Goal: Task Accomplishment & Management: Use online tool/utility

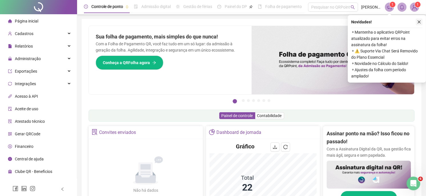
click at [419, 21] on icon "close" at bounding box center [419, 22] width 3 height 3
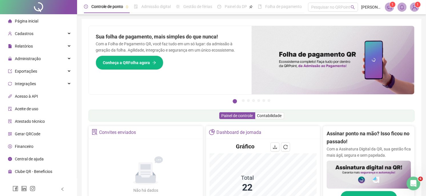
click at [28, 60] on span "Administração" at bounding box center [28, 59] width 26 height 5
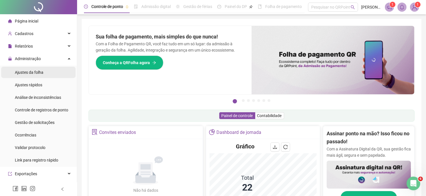
click at [26, 75] on span "Ajustes da folha" at bounding box center [29, 72] width 29 height 5
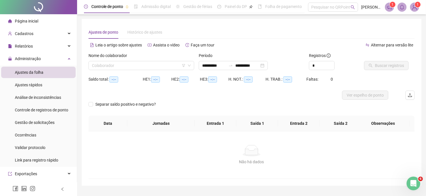
type input "**********"
click at [152, 67] on input "search" at bounding box center [139, 65] width 94 height 9
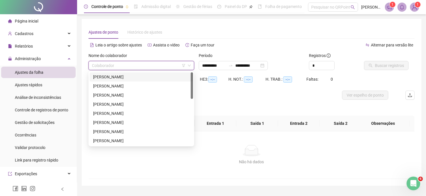
click at [139, 77] on div "[PERSON_NAME]" at bounding box center [141, 77] width 97 height 6
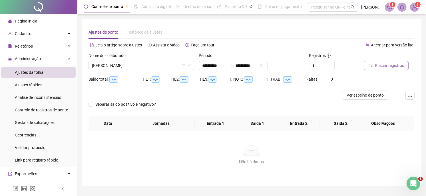
click at [384, 70] on button "Buscar registros" at bounding box center [386, 65] width 45 height 9
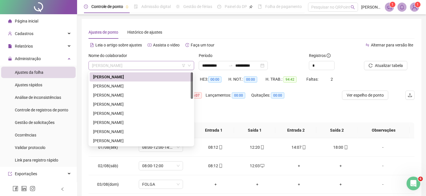
click at [156, 67] on span "[PERSON_NAME]" at bounding box center [141, 65] width 99 height 9
click at [145, 89] on div "[PERSON_NAME]" at bounding box center [141, 86] width 97 height 6
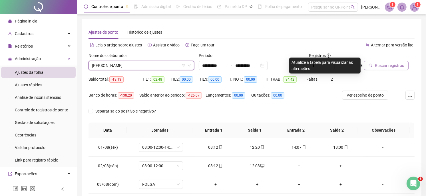
click at [373, 69] on button "Buscar registros" at bounding box center [386, 65] width 45 height 9
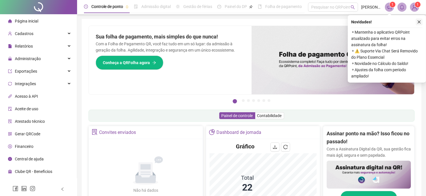
click at [418, 21] on icon "close" at bounding box center [419, 22] width 4 height 4
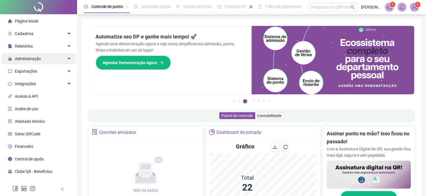
click at [33, 63] on span "Administração" at bounding box center [24, 58] width 33 height 11
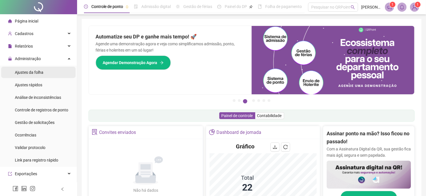
click at [26, 75] on span "Ajustes da folha" at bounding box center [29, 72] width 29 height 5
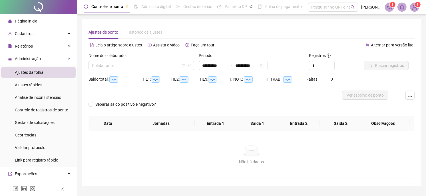
type input "**********"
click at [164, 66] on input "search" at bounding box center [139, 65] width 94 height 9
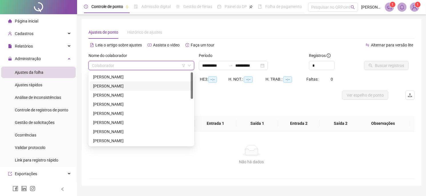
click at [149, 85] on div "[PERSON_NAME]" at bounding box center [141, 86] width 97 height 6
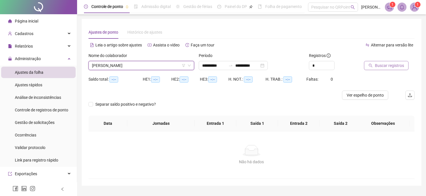
click at [384, 67] on span "Buscar registros" at bounding box center [389, 66] width 29 height 6
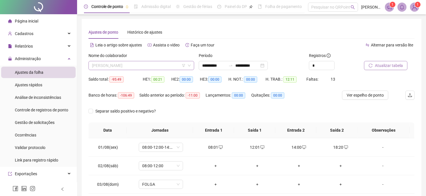
click at [141, 67] on span "[PERSON_NAME]" at bounding box center [141, 65] width 99 height 9
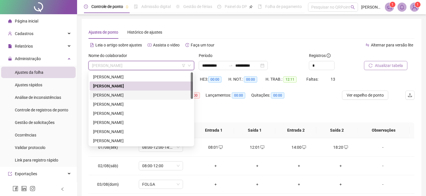
drag, startPoint x: 134, startPoint y: 97, endPoint x: 139, endPoint y: 96, distance: 4.7
click at [134, 97] on div "[PERSON_NAME]" at bounding box center [141, 95] width 97 height 6
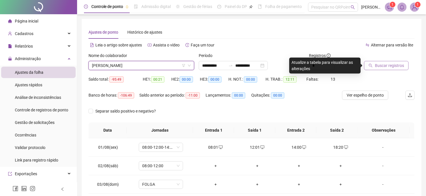
click at [367, 67] on button "Buscar registros" at bounding box center [386, 65] width 45 height 9
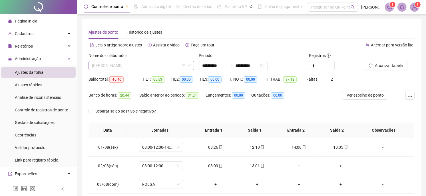
click at [156, 70] on div "[PERSON_NAME]" at bounding box center [142, 65] width 106 height 9
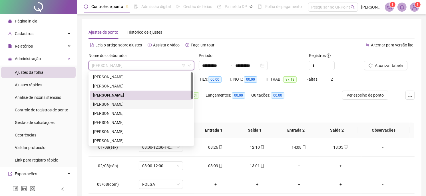
click at [149, 103] on div "[PERSON_NAME]" at bounding box center [141, 104] width 97 height 6
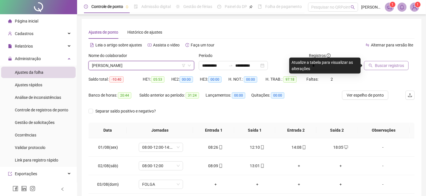
click at [385, 66] on span "Buscar registros" at bounding box center [389, 66] width 29 height 6
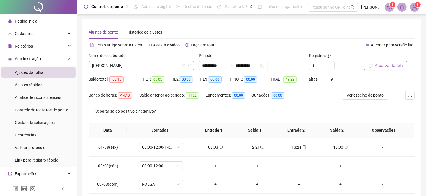
click at [160, 67] on span "[PERSON_NAME]" at bounding box center [141, 65] width 99 height 9
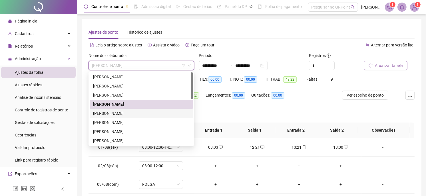
click at [127, 112] on div "[PERSON_NAME]" at bounding box center [141, 114] width 97 height 6
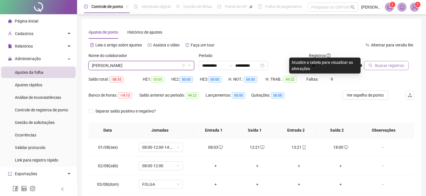
click at [389, 65] on span "Buscar registros" at bounding box center [389, 66] width 29 height 6
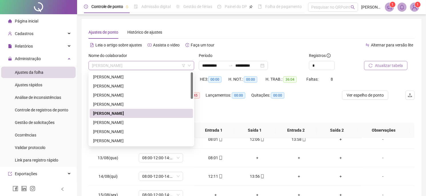
click at [166, 68] on span "[PERSON_NAME]" at bounding box center [141, 65] width 99 height 9
click at [130, 121] on div "[PERSON_NAME]" at bounding box center [141, 123] width 97 height 6
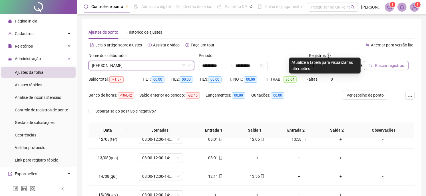
click at [384, 67] on span "Buscar registros" at bounding box center [389, 66] width 29 height 6
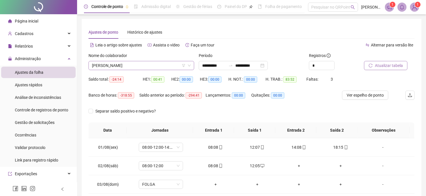
click at [136, 61] on div "[PERSON_NAME]" at bounding box center [142, 65] width 106 height 9
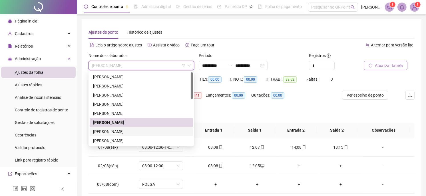
click at [106, 130] on div "[PERSON_NAME]" at bounding box center [141, 132] width 97 height 6
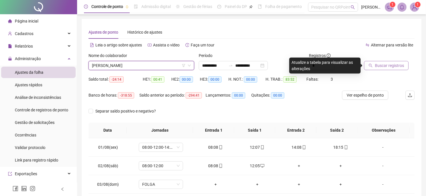
click at [373, 63] on button "Buscar registros" at bounding box center [386, 65] width 45 height 9
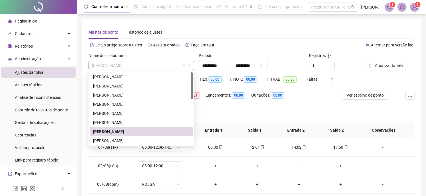
click at [167, 65] on span "[PERSON_NAME]" at bounding box center [141, 65] width 99 height 9
click at [120, 139] on div "[PERSON_NAME]" at bounding box center [141, 141] width 97 height 6
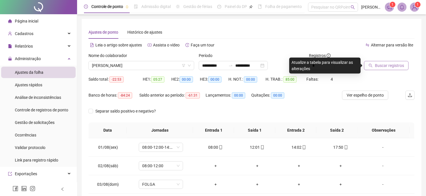
click at [381, 64] on span "Buscar registros" at bounding box center [389, 66] width 29 height 6
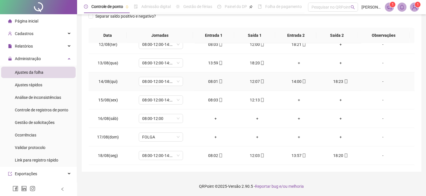
scroll to position [181, 0]
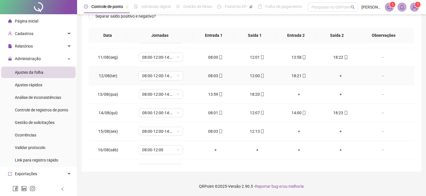
click at [334, 77] on div "+" at bounding box center [340, 76] width 33 height 6
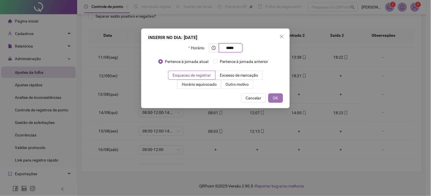
type input "*****"
click at [273, 96] on span "OK" at bounding box center [275, 98] width 5 height 6
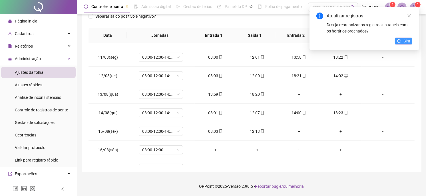
click at [403, 41] on button "Sim" at bounding box center [403, 41] width 17 height 7
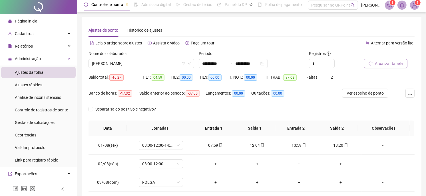
scroll to position [0, 0]
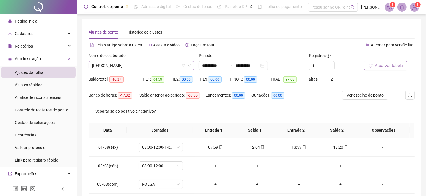
click at [167, 62] on span "[PERSON_NAME]" at bounding box center [141, 65] width 99 height 9
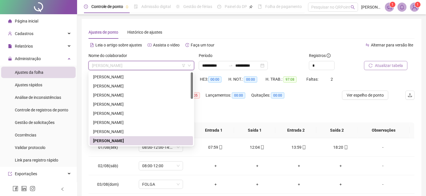
scroll to position [32, 0]
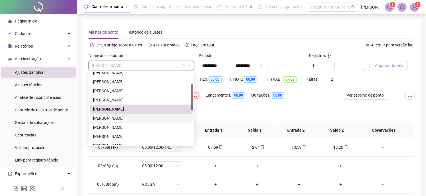
click at [135, 119] on div "[PERSON_NAME]" at bounding box center [141, 118] width 97 height 6
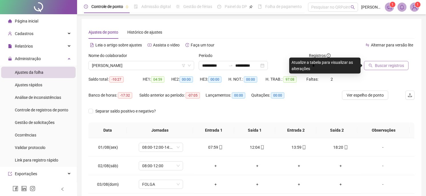
click at [378, 67] on span "Buscar registros" at bounding box center [389, 66] width 29 height 6
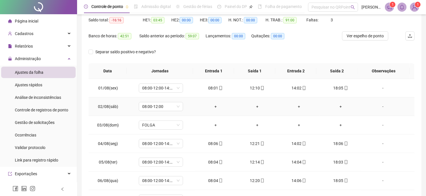
scroll to position [0, 0]
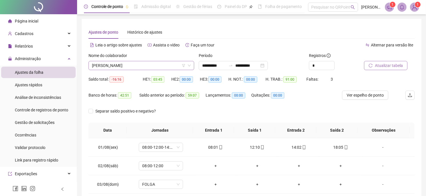
click at [164, 68] on span "[PERSON_NAME]" at bounding box center [141, 65] width 99 height 9
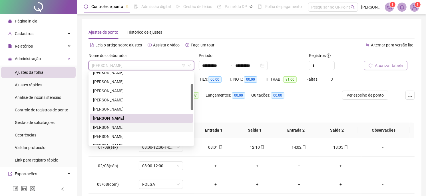
click at [134, 126] on div "[PERSON_NAME]" at bounding box center [141, 128] width 97 height 6
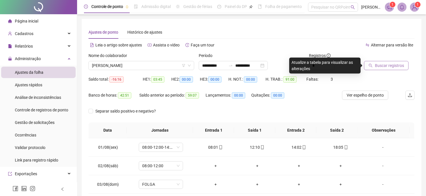
click at [384, 71] on div "Buscar registros" at bounding box center [389, 64] width 55 height 22
click at [382, 66] on span "Buscar registros" at bounding box center [389, 66] width 29 height 6
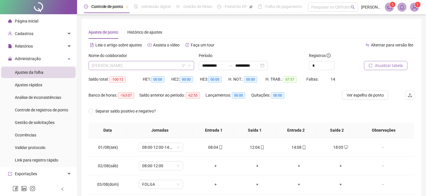
click at [149, 66] on span "[PERSON_NAME]" at bounding box center [141, 65] width 99 height 9
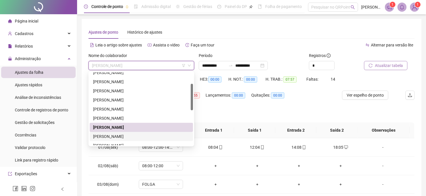
click at [125, 137] on div "[PERSON_NAME]" at bounding box center [141, 137] width 97 height 6
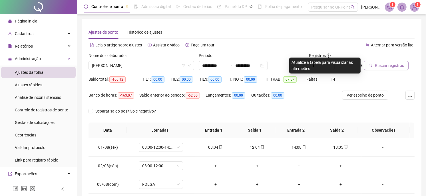
click at [385, 69] on span "Buscar registros" at bounding box center [389, 66] width 29 height 6
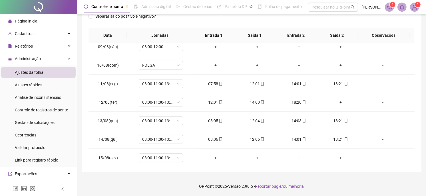
scroll to position [149, 0]
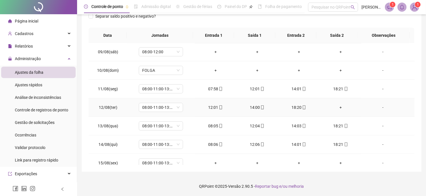
click at [334, 106] on div "+" at bounding box center [340, 108] width 33 height 6
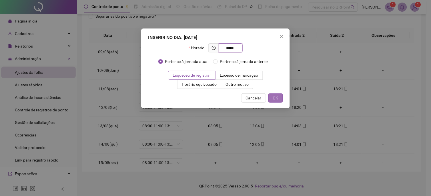
type input "*****"
click at [270, 98] on button "OK" at bounding box center [275, 98] width 15 height 9
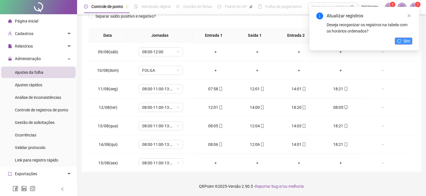
click at [401, 41] on icon "reload" at bounding box center [399, 41] width 4 height 4
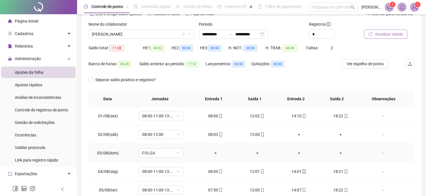
scroll to position [0, 0]
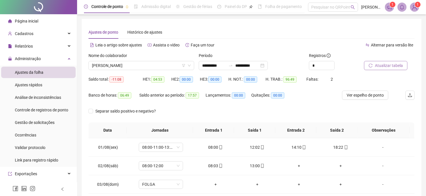
click at [147, 70] on div "Nome do colaborador [PERSON_NAME]" at bounding box center [141, 64] width 110 height 22
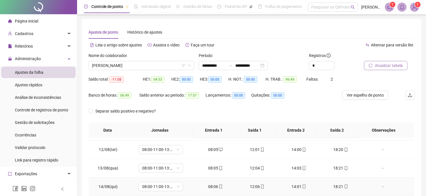
scroll to position [212, 0]
